Goal: Information Seeking & Learning: Learn about a topic

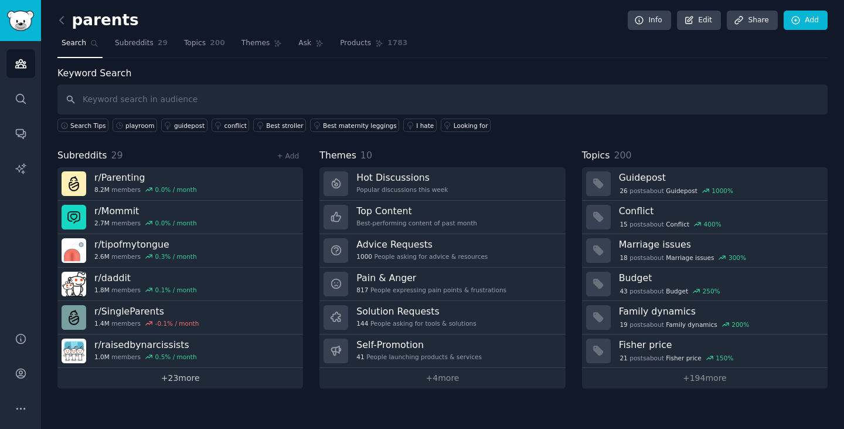
click at [185, 376] on link "+ 23 more" at bounding box center [180, 378] width 246 height 21
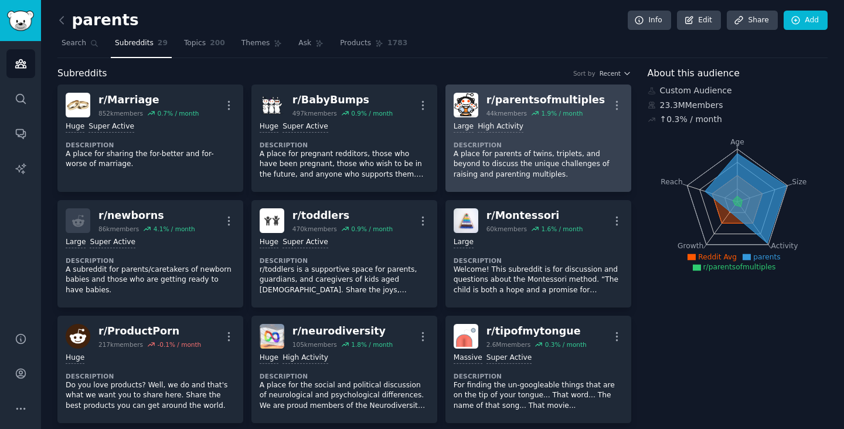
click at [548, 145] on dt "Description" at bounding box center [538, 145] width 169 height 8
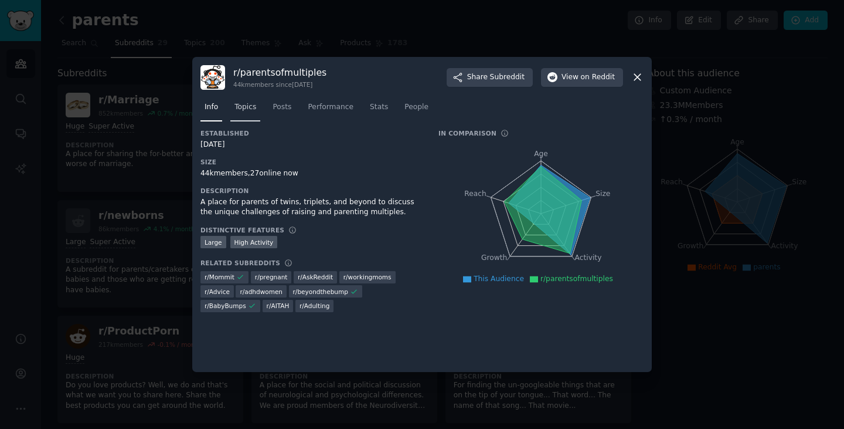
click at [244, 103] on span "Topics" at bounding box center [246, 107] width 22 height 11
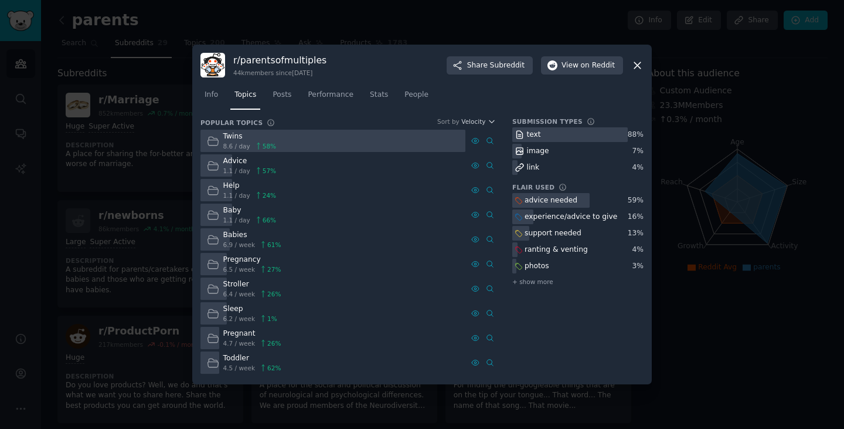
click at [255, 168] on icon at bounding box center [259, 171] width 8 height 8
click at [320, 165] on div "Advice 1.1 / day 57 %" at bounding box center [333, 165] width 265 height 23
click at [639, 65] on icon at bounding box center [638, 65] width 12 height 12
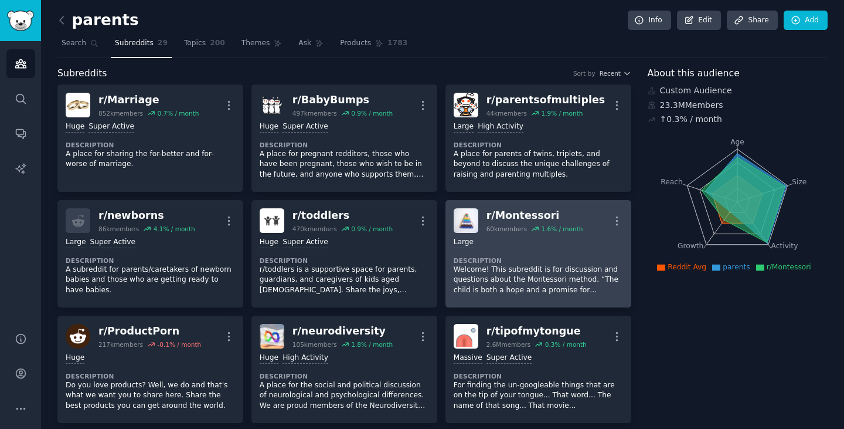
click at [514, 260] on dt "Description" at bounding box center [538, 260] width 169 height 8
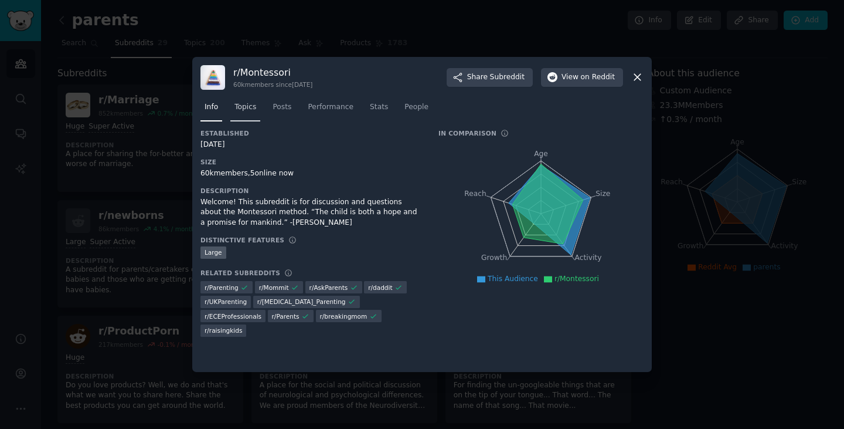
click at [240, 112] on span "Topics" at bounding box center [246, 107] width 22 height 11
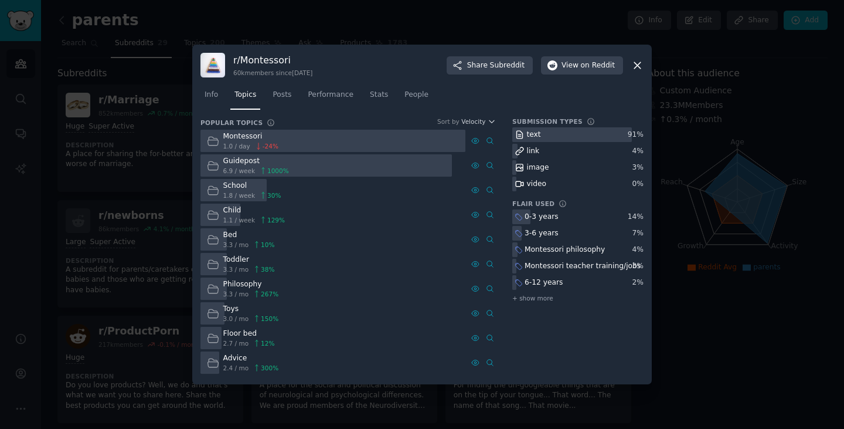
click at [330, 169] on div at bounding box center [327, 165] width 252 height 23
click at [247, 169] on span "6.9 / week" at bounding box center [239, 171] width 32 height 8
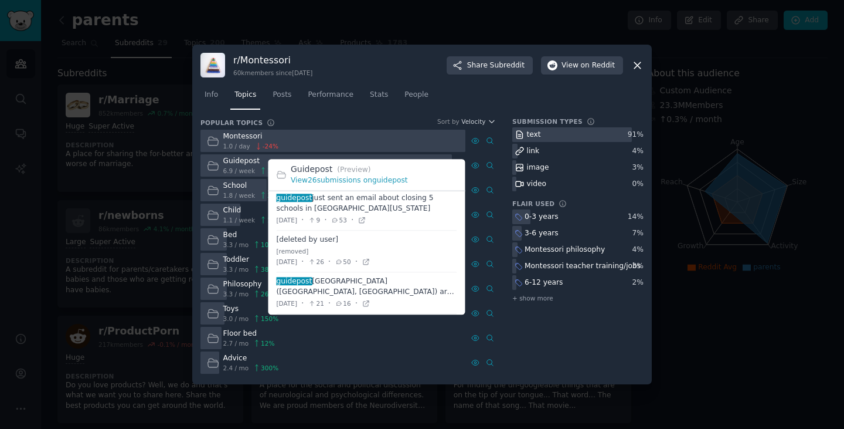
scroll to position [117, 0]
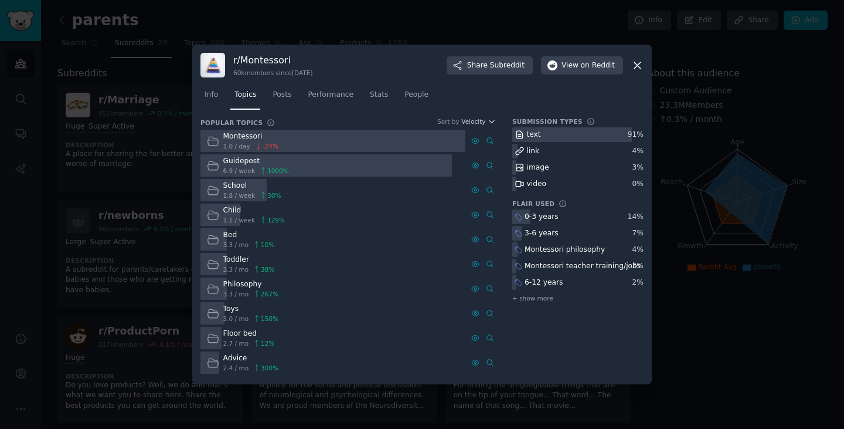
click at [246, 313] on div "Toys" at bounding box center [251, 309] width 56 height 11
click at [231, 137] on div "Montessori" at bounding box center [250, 136] width 55 height 11
click at [635, 63] on icon at bounding box center [638, 65] width 12 height 12
